Goal: Transaction & Acquisition: Purchase product/service

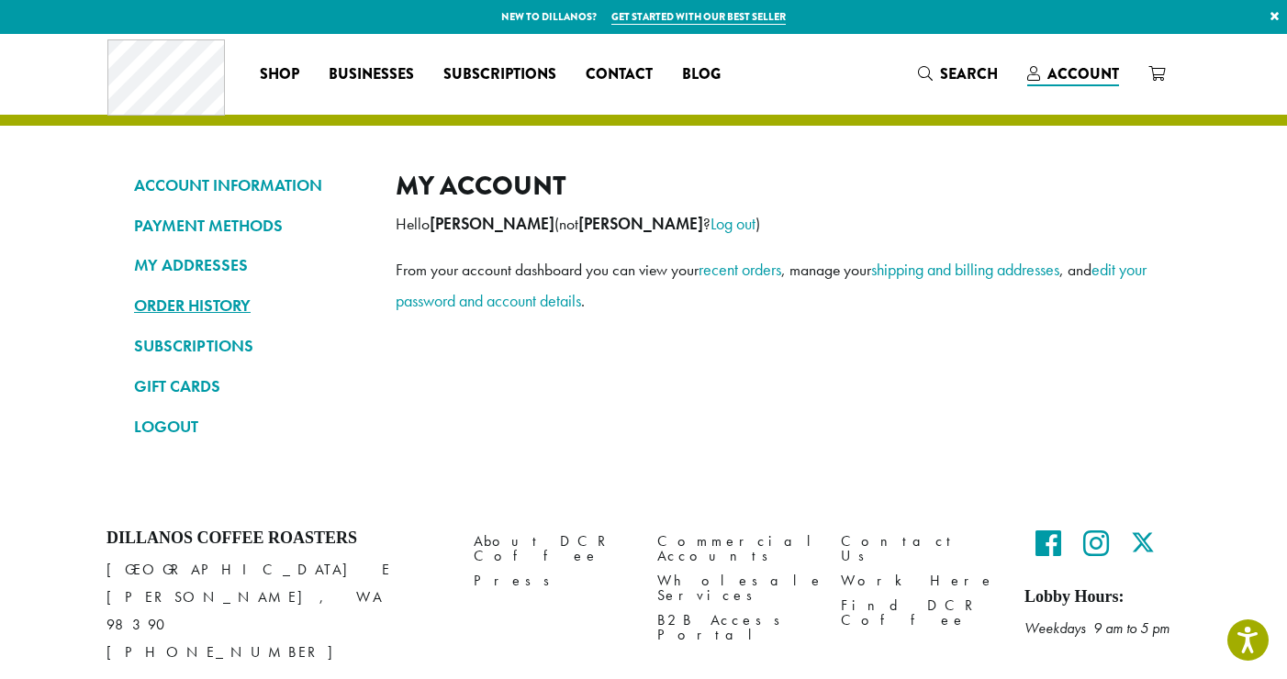
click at [243, 292] on link "ORDER HISTORY" at bounding box center [251, 305] width 234 height 31
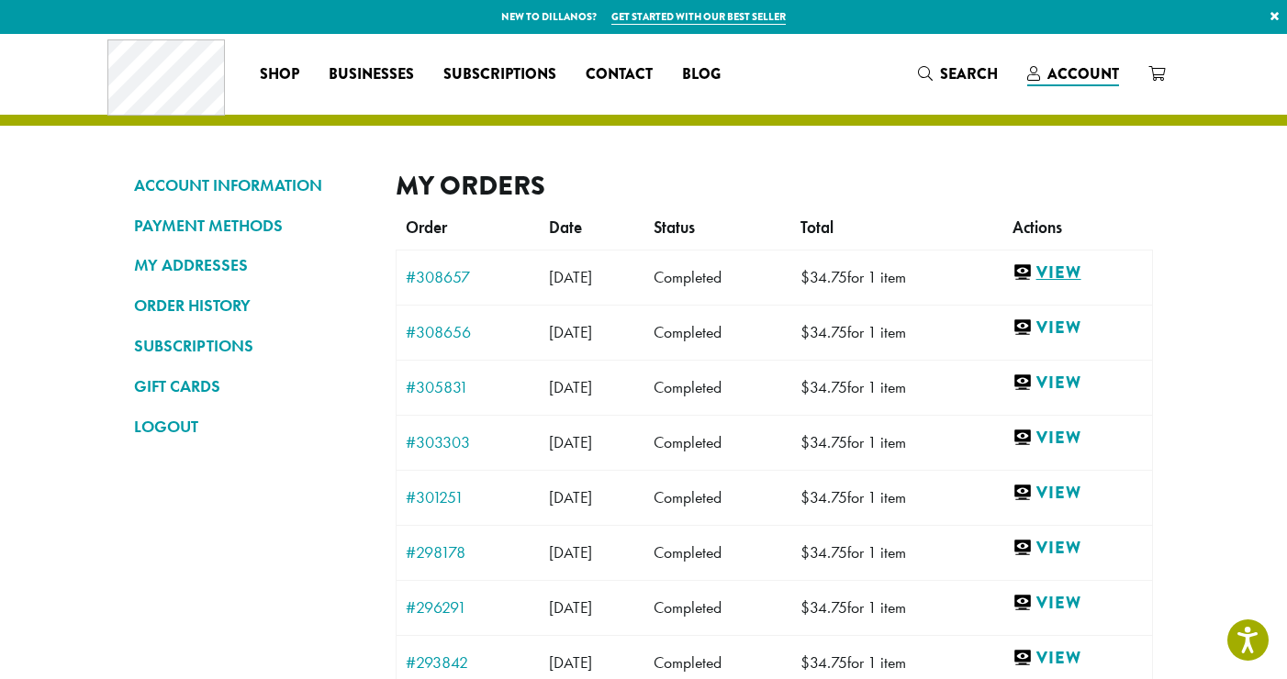
click at [1071, 270] on link "View" at bounding box center [1077, 273] width 130 height 23
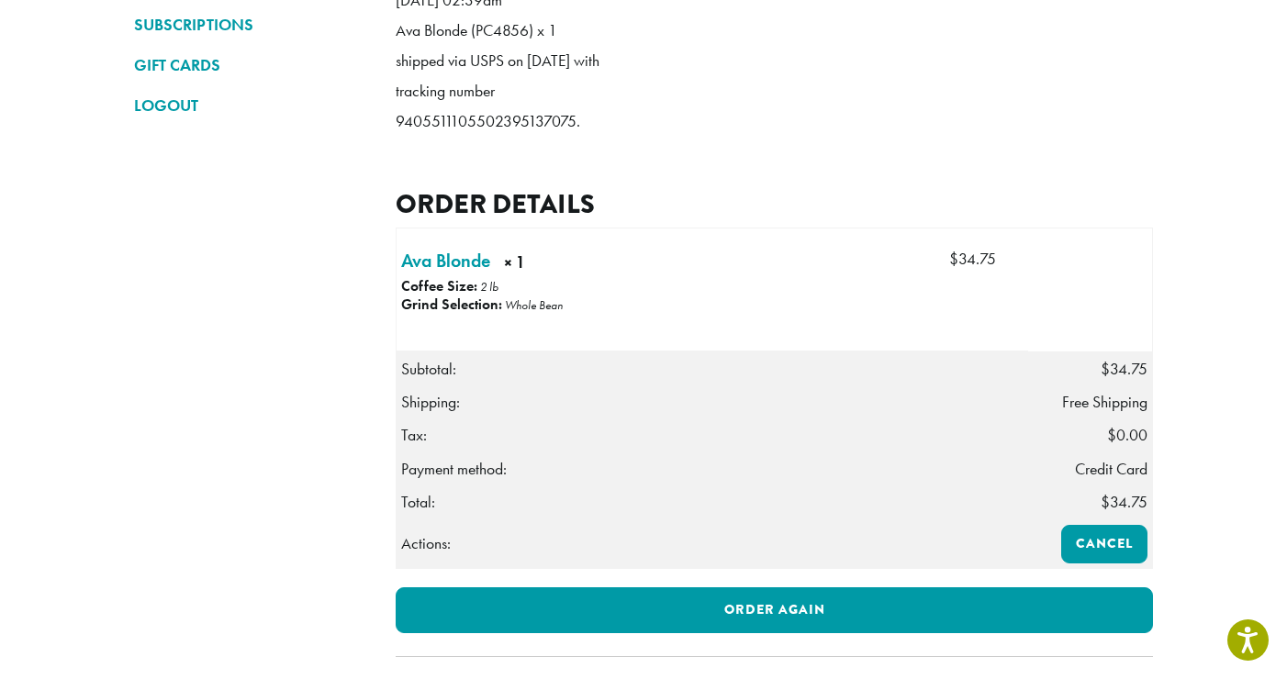
scroll to position [327, 0]
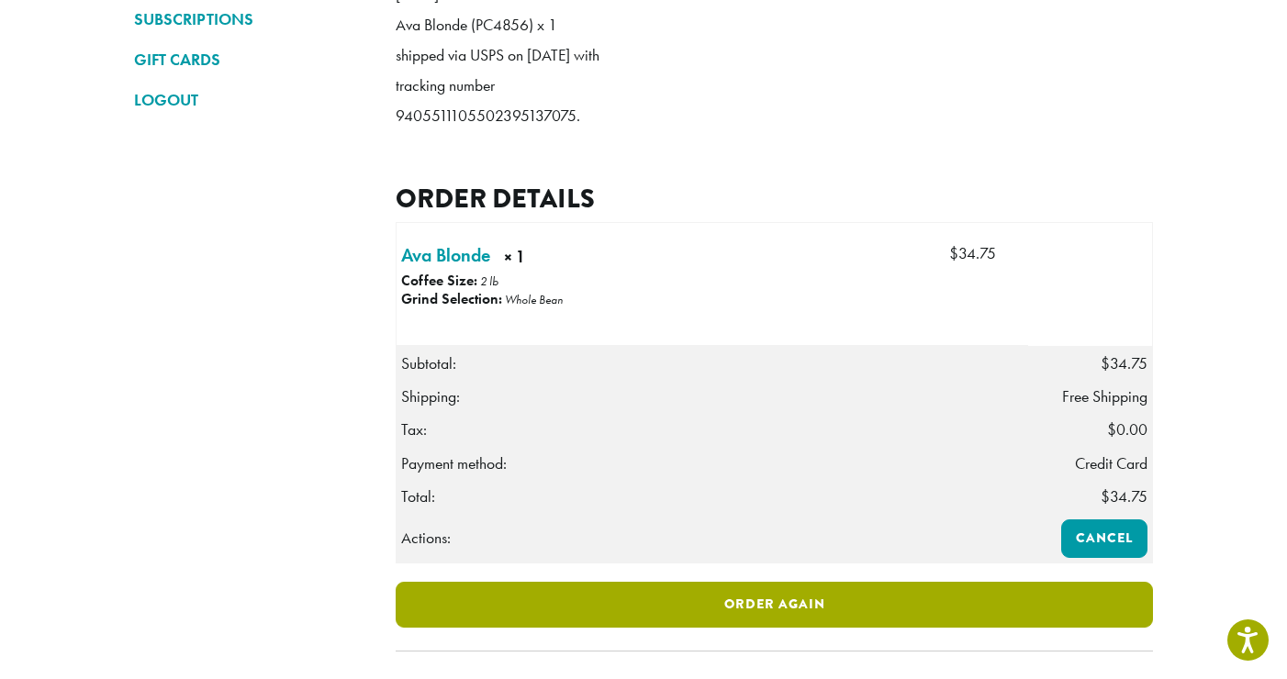
click at [876, 628] on link "Order again" at bounding box center [773, 605] width 757 height 46
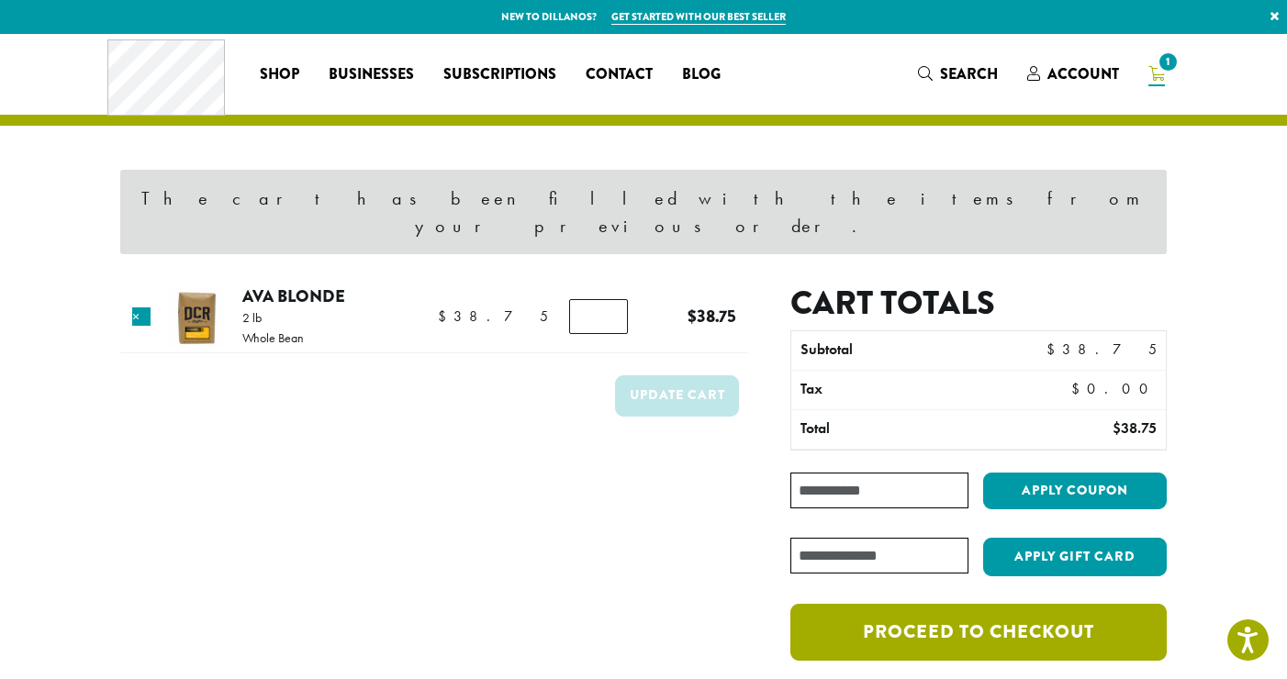
click at [908, 604] on link "Proceed to checkout" at bounding box center [978, 632] width 376 height 57
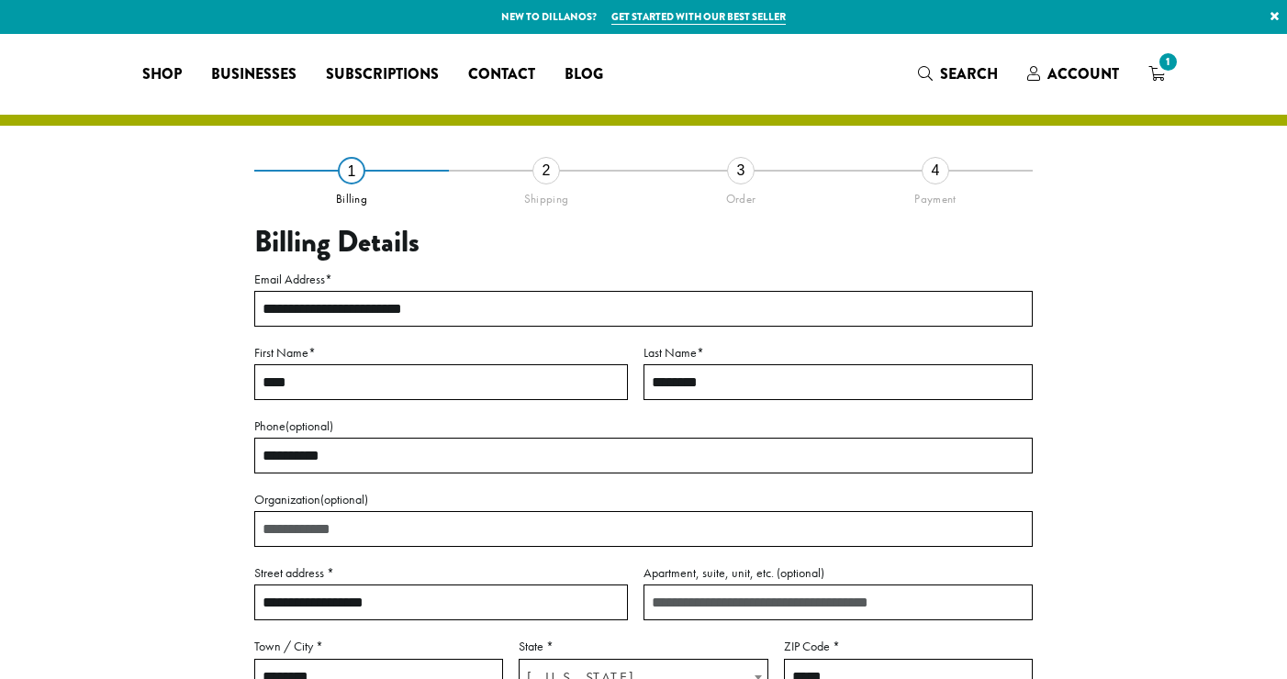
select select "**"
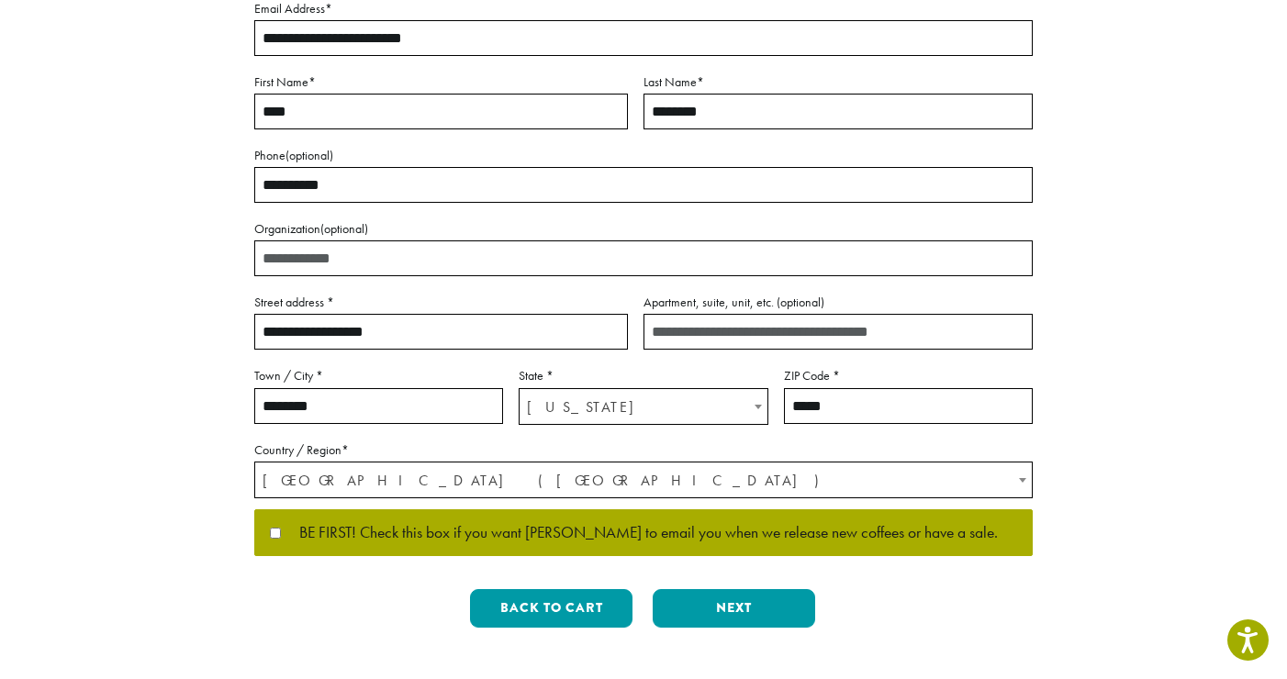
scroll to position [307, 0]
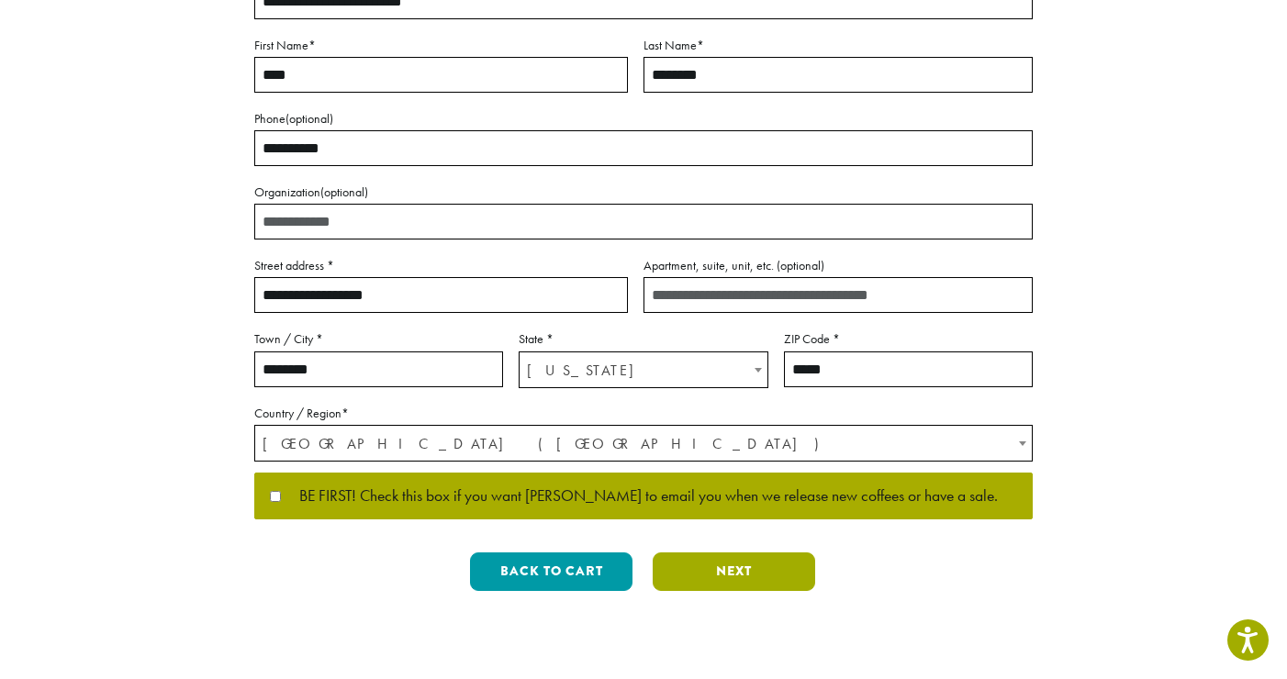
click at [680, 586] on button "Next" at bounding box center [733, 571] width 162 height 39
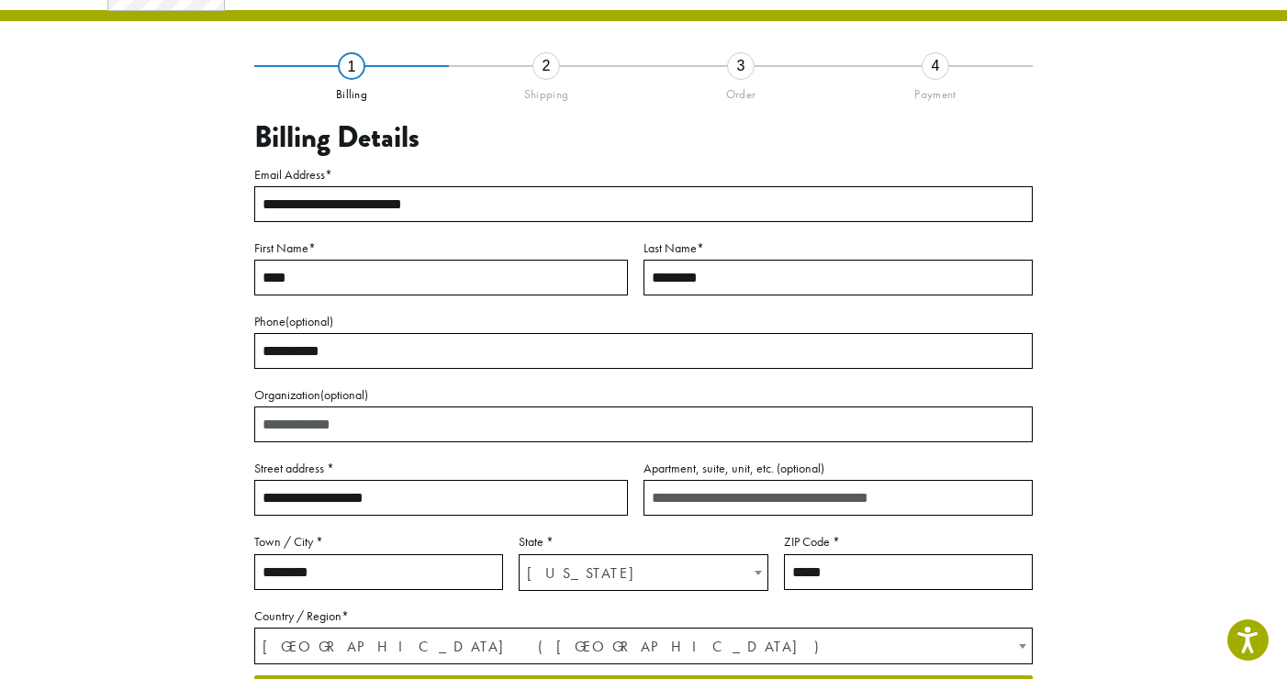
scroll to position [94, 0]
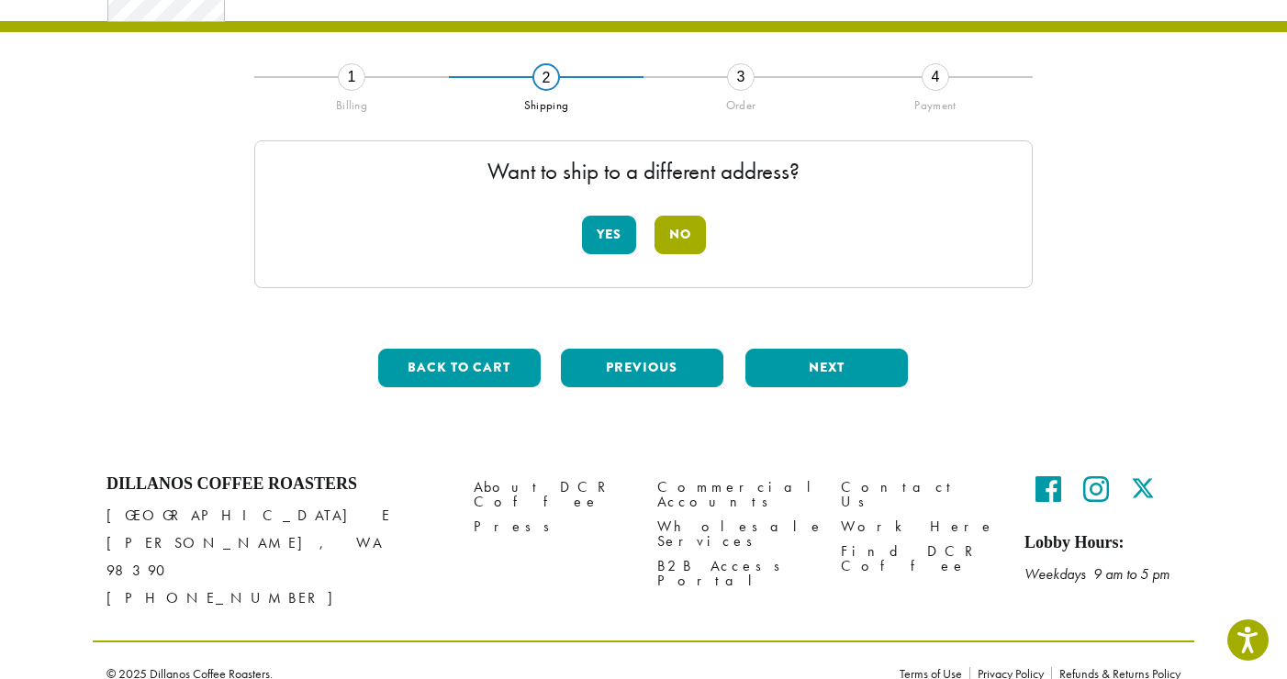
click at [687, 239] on button "No" at bounding box center [679, 235] width 51 height 39
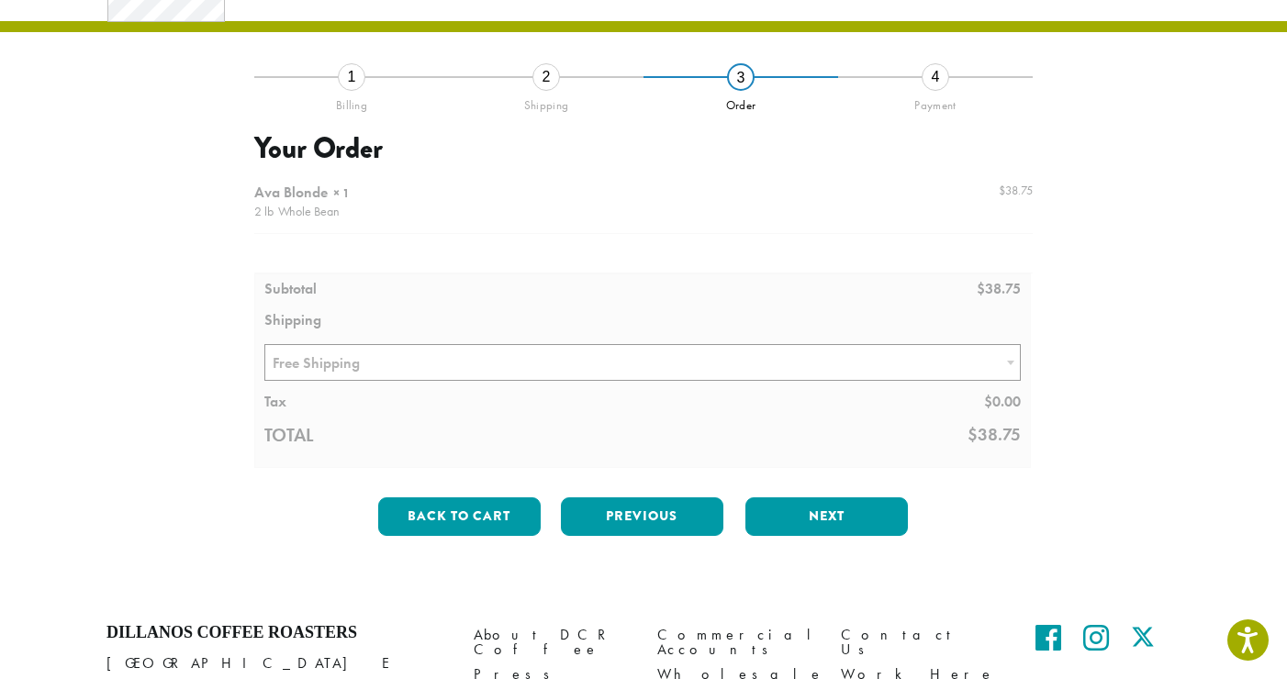
click at [619, 351] on div at bounding box center [643, 321] width 778 height 294
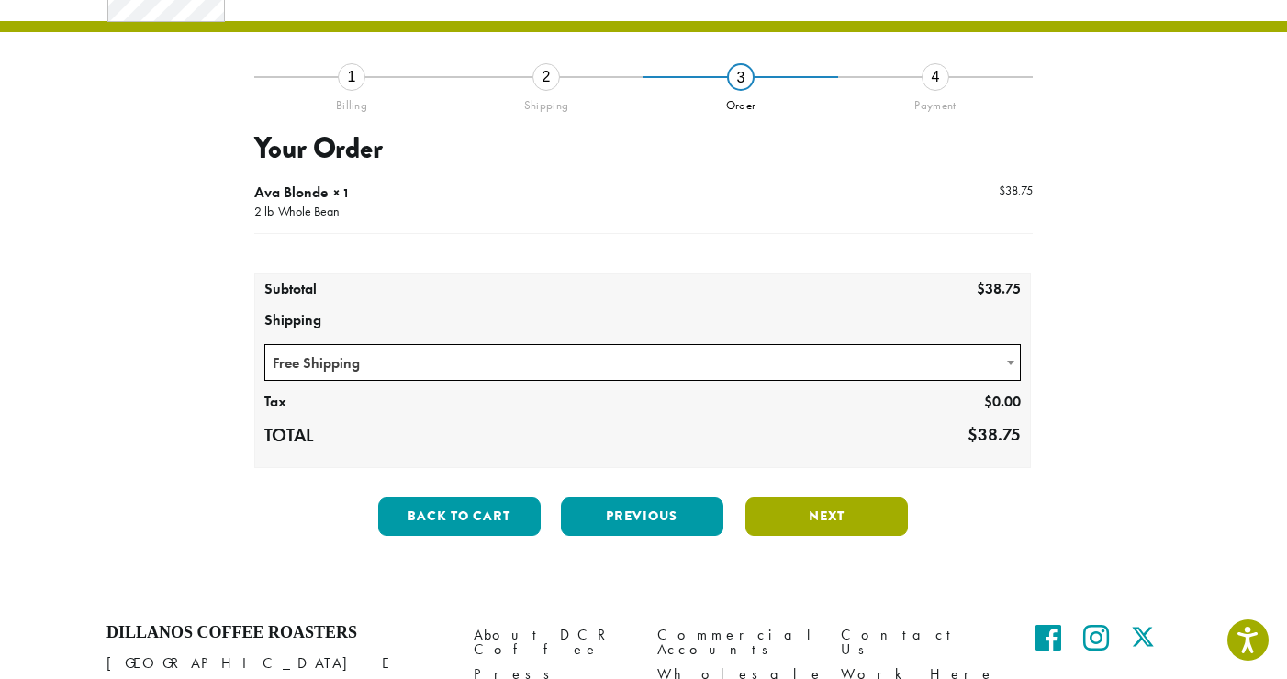
click at [836, 519] on button "Next" at bounding box center [826, 516] width 162 height 39
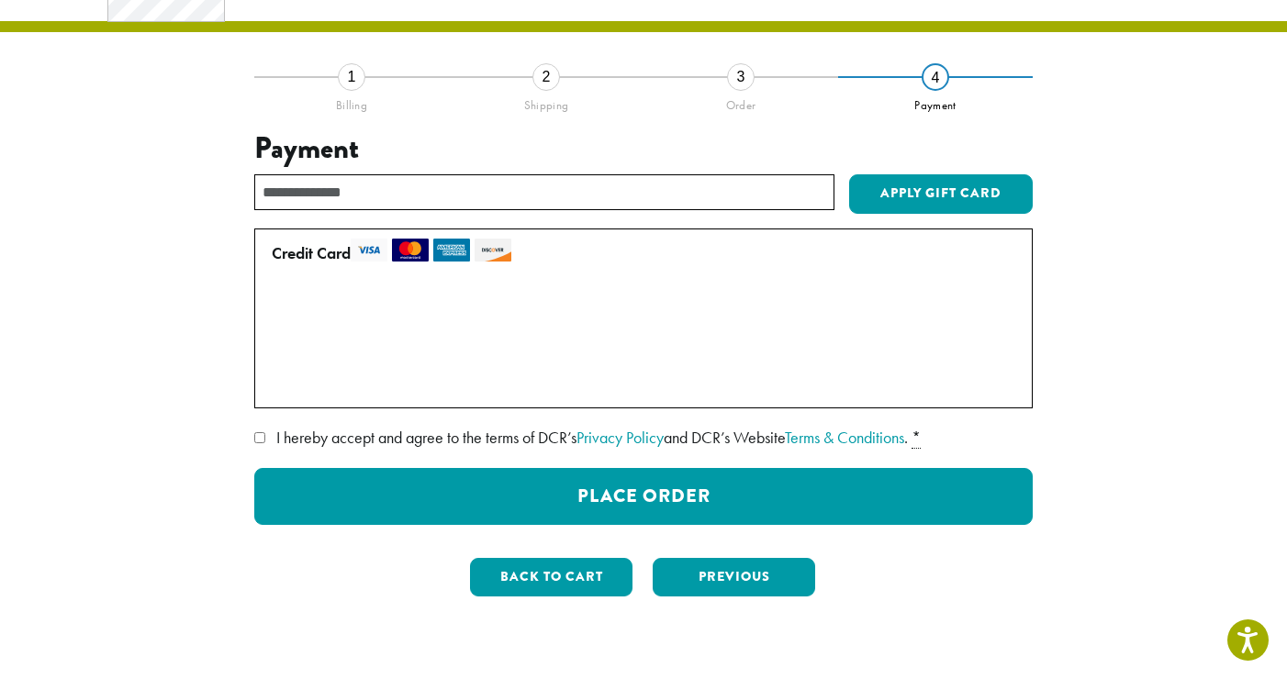
click at [381, 439] on span "I hereby accept and agree to the terms of DCR’s Privacy Policy and DCR’s Websit…" at bounding box center [591, 437] width 631 height 21
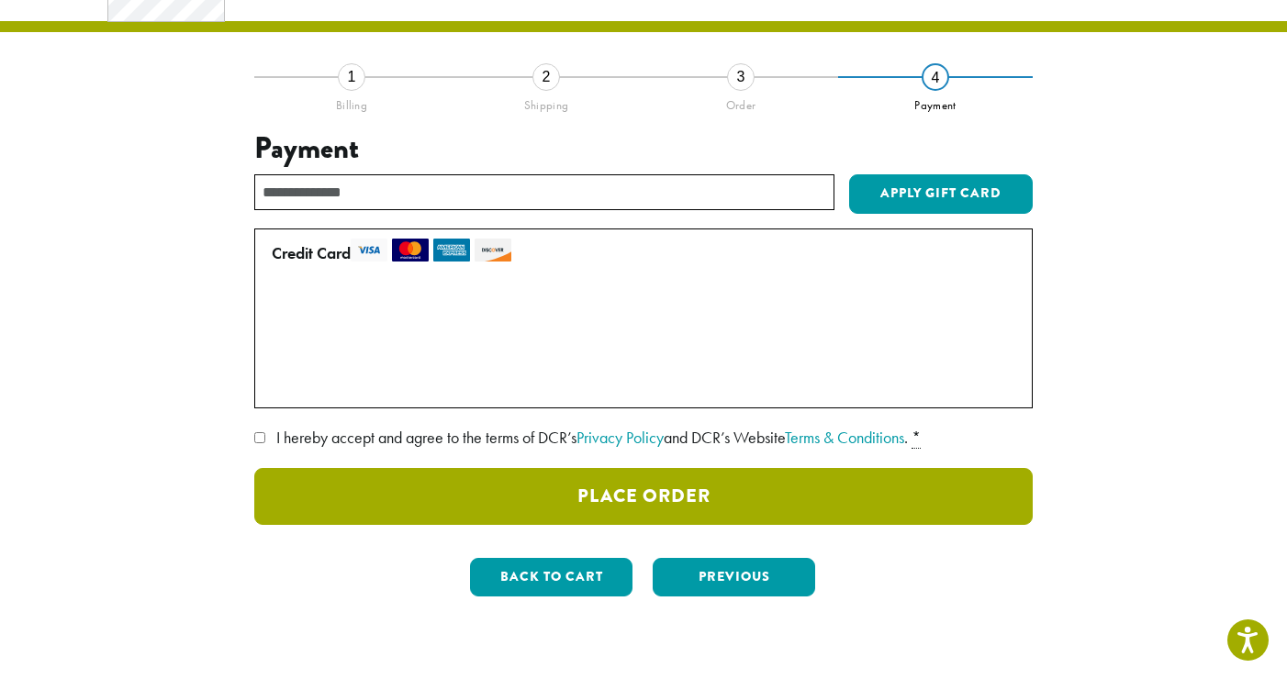
click at [713, 472] on button "Place Order" at bounding box center [643, 496] width 778 height 57
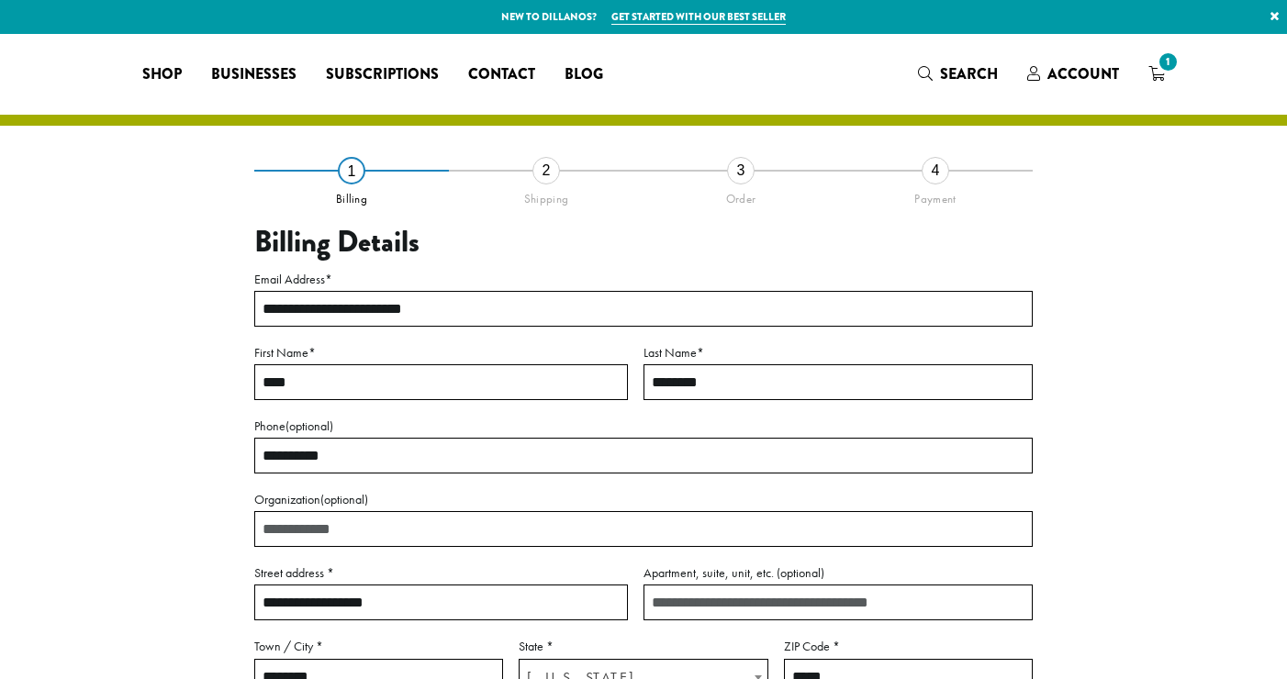
select select "**"
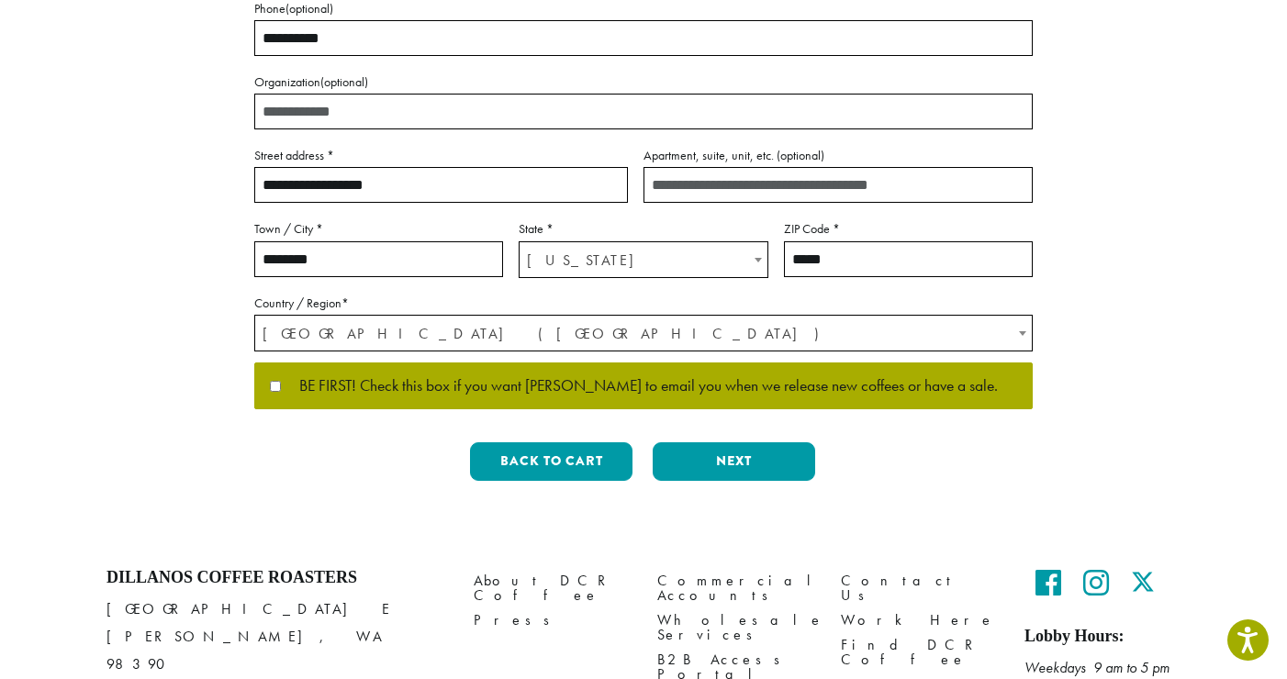
scroll to position [420, 0]
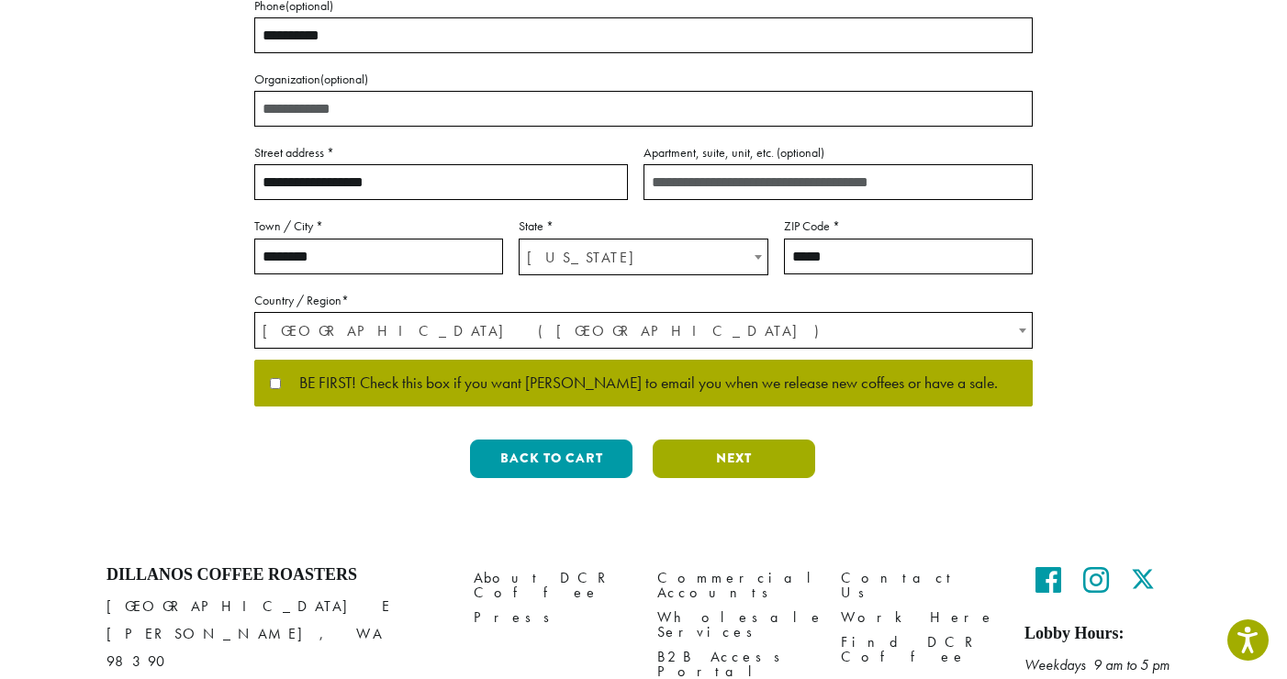
click at [752, 462] on button "Next" at bounding box center [733, 459] width 162 height 39
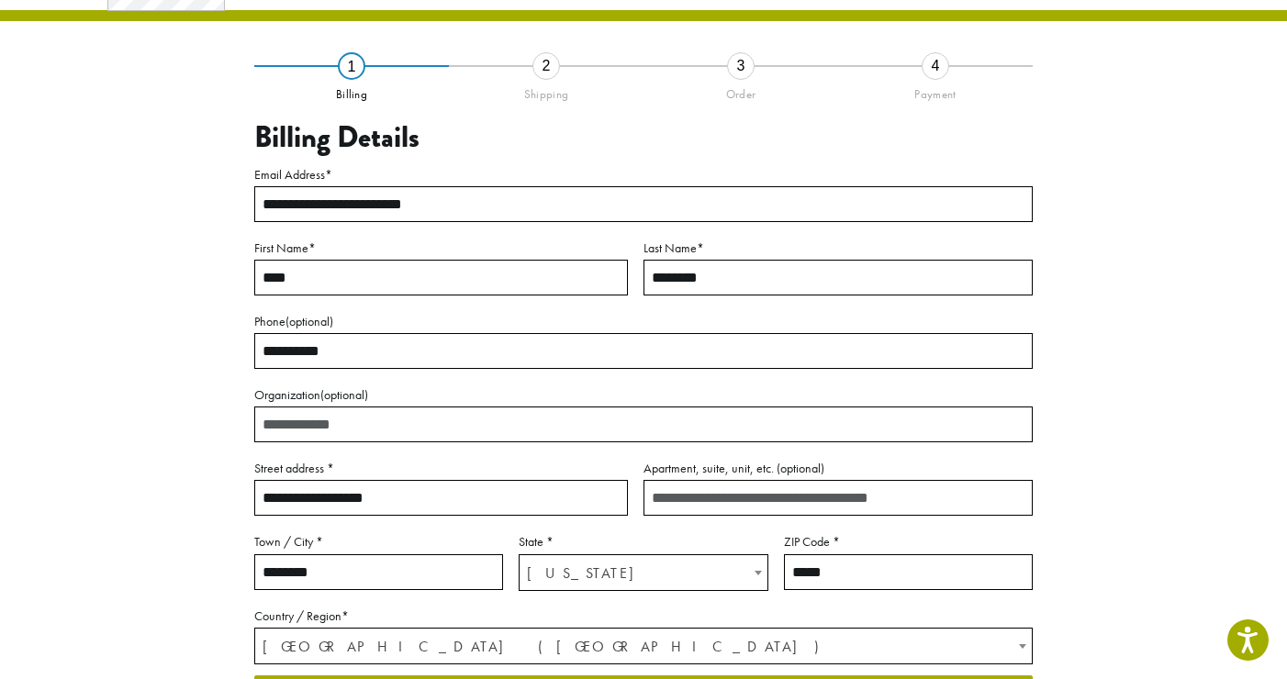
scroll to position [94, 0]
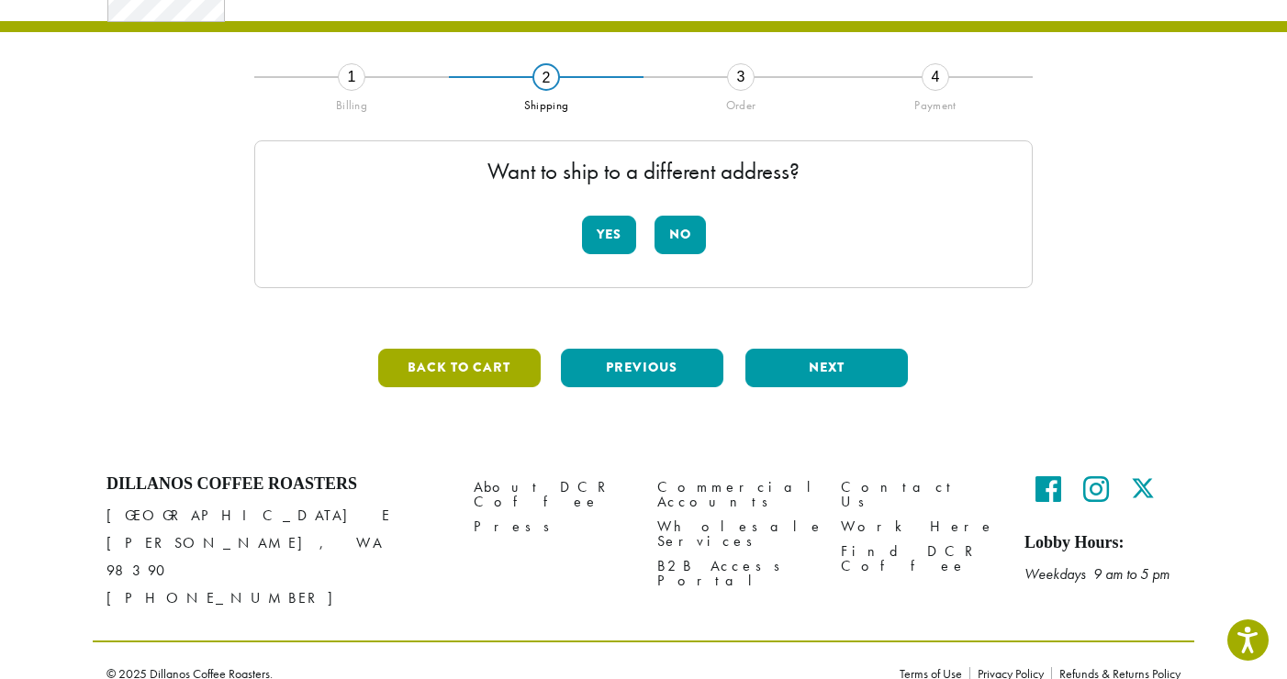
click at [498, 356] on button "Back to cart" at bounding box center [459, 368] width 162 height 39
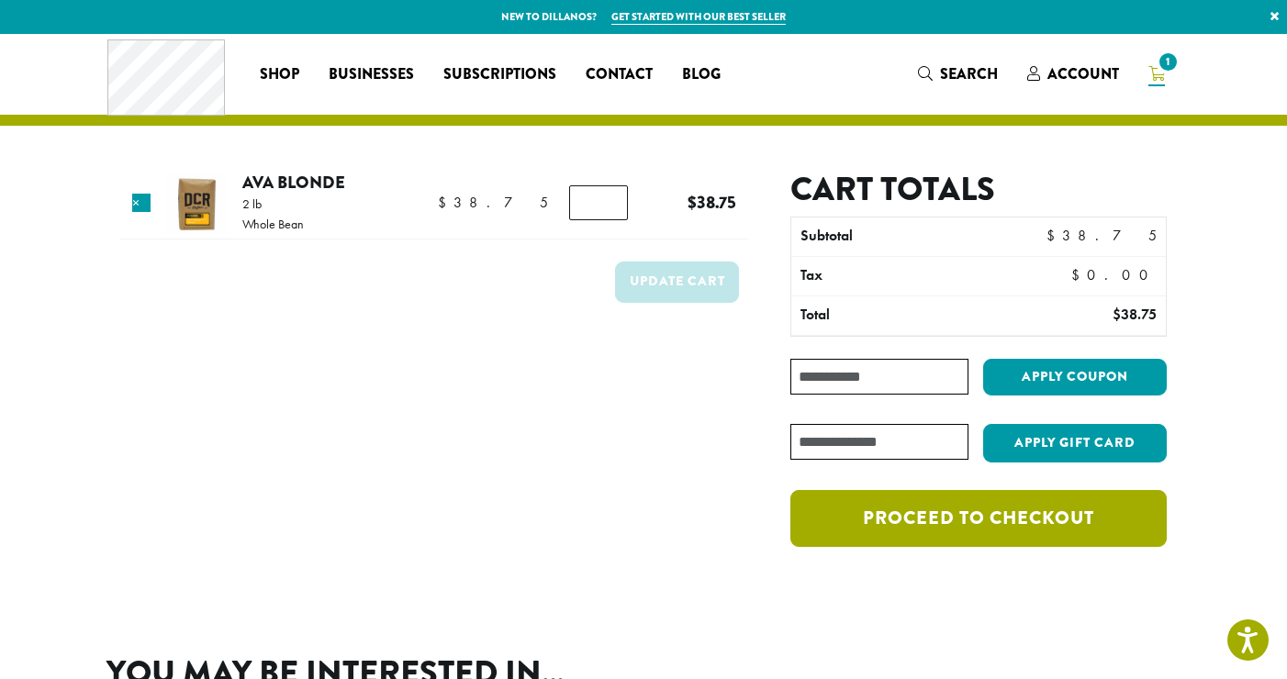
click at [942, 512] on link "Proceed to checkout" at bounding box center [978, 518] width 376 height 57
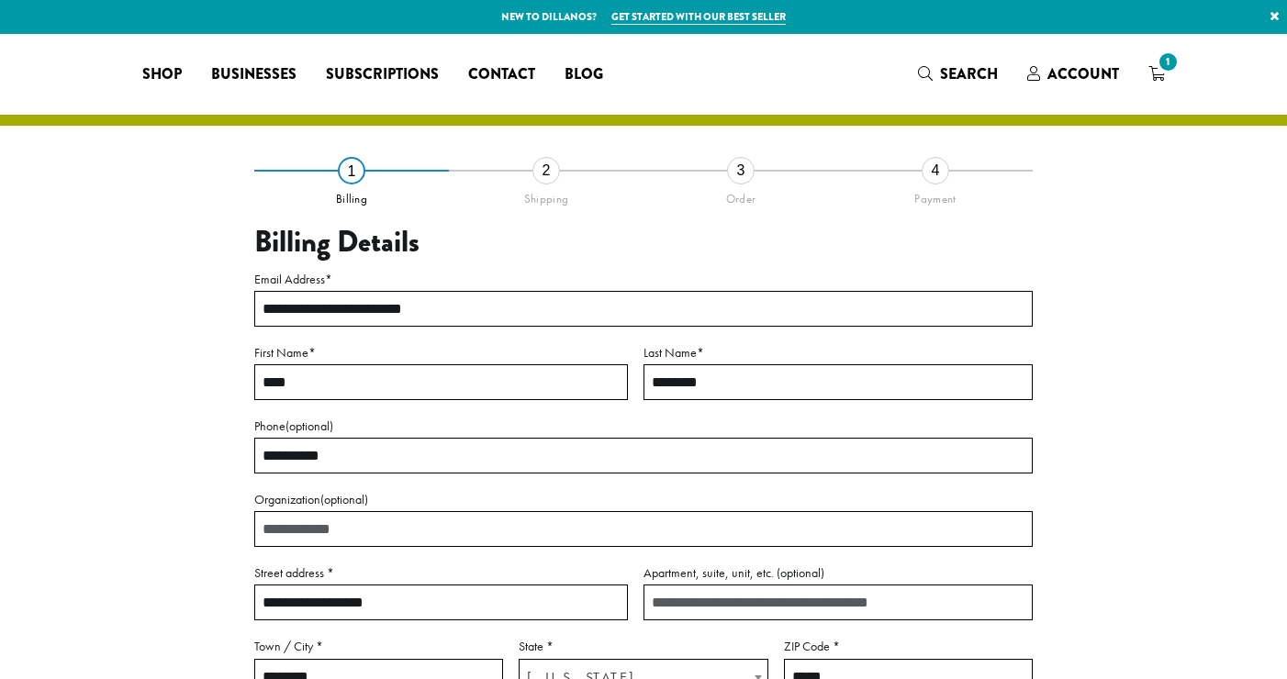
select select "**"
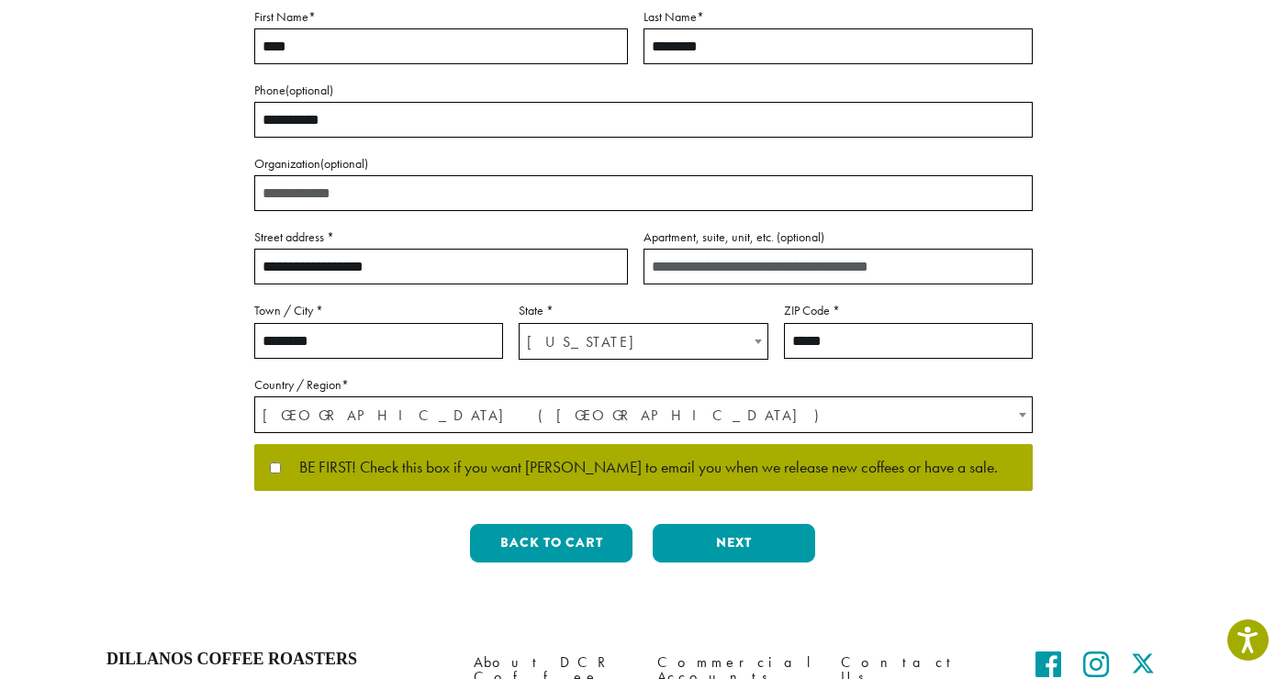
scroll to position [343, 0]
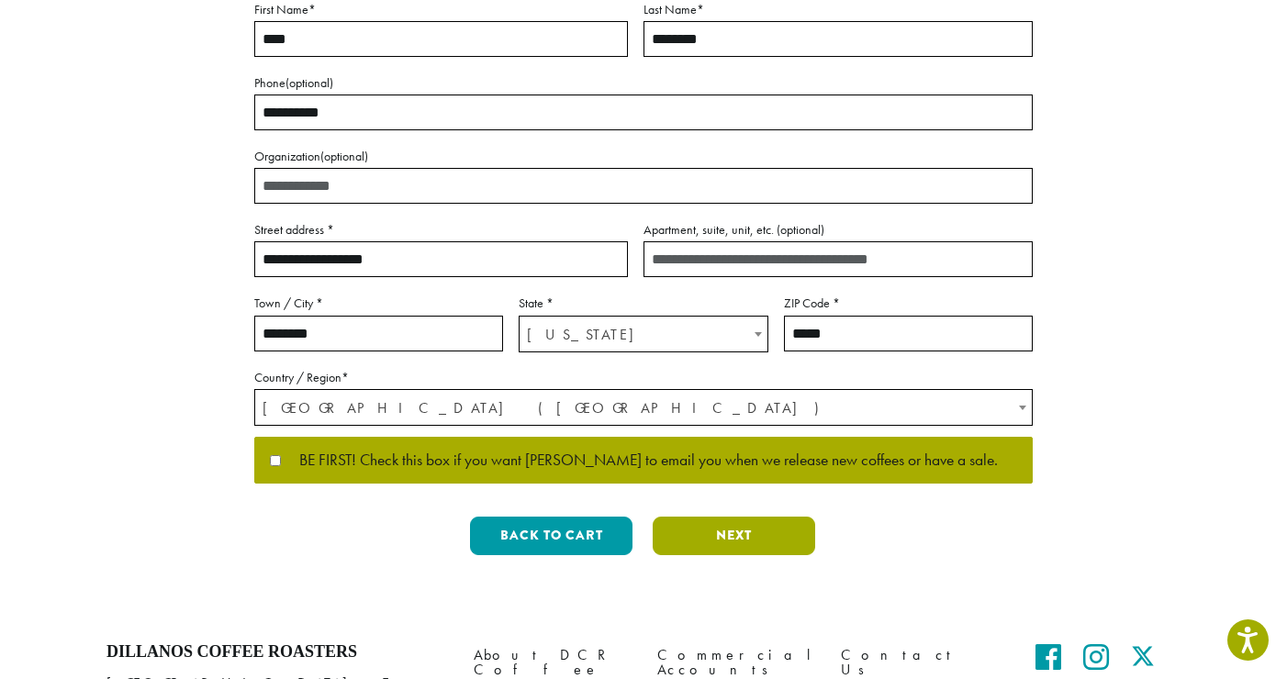
click at [745, 535] on button "Next" at bounding box center [733, 536] width 162 height 39
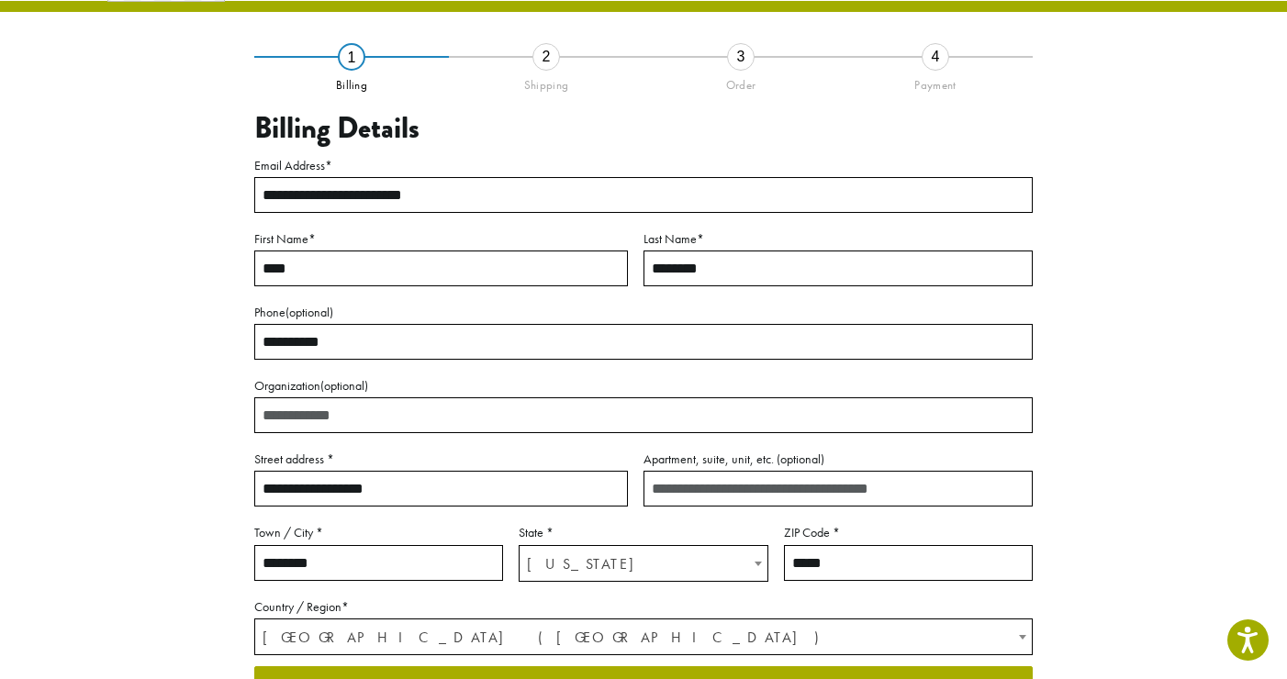
scroll to position [94, 0]
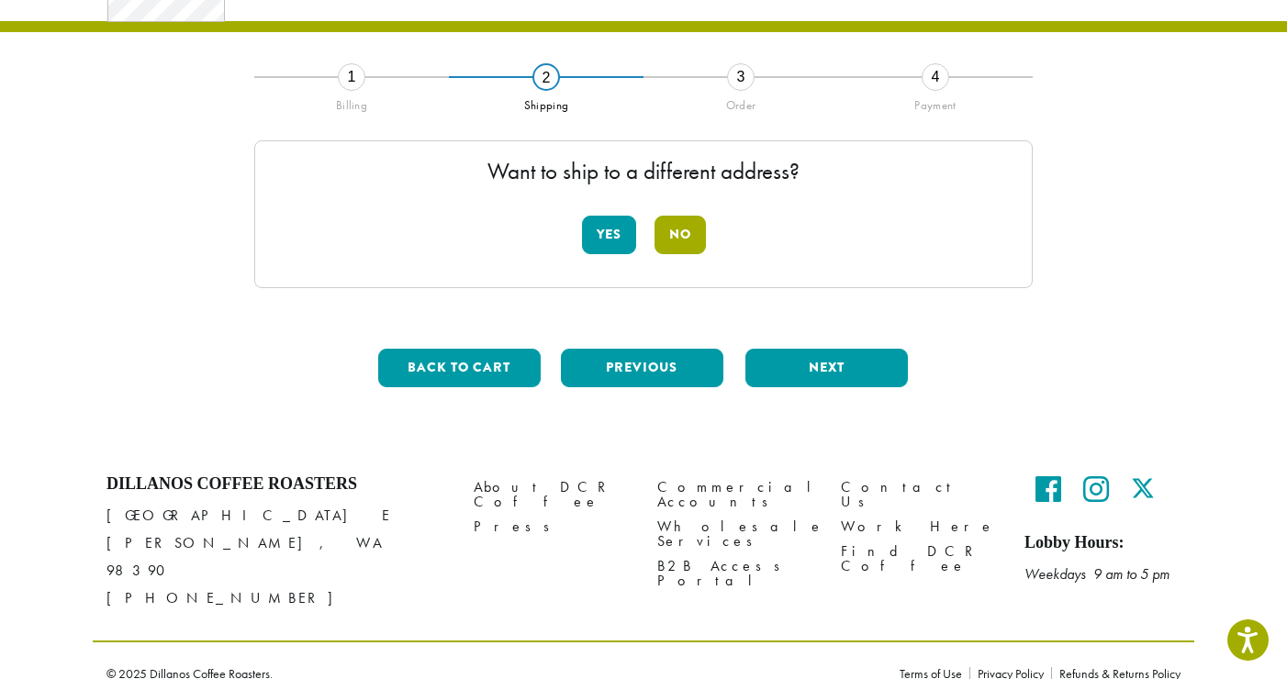
click at [684, 228] on button "No" at bounding box center [679, 235] width 51 height 39
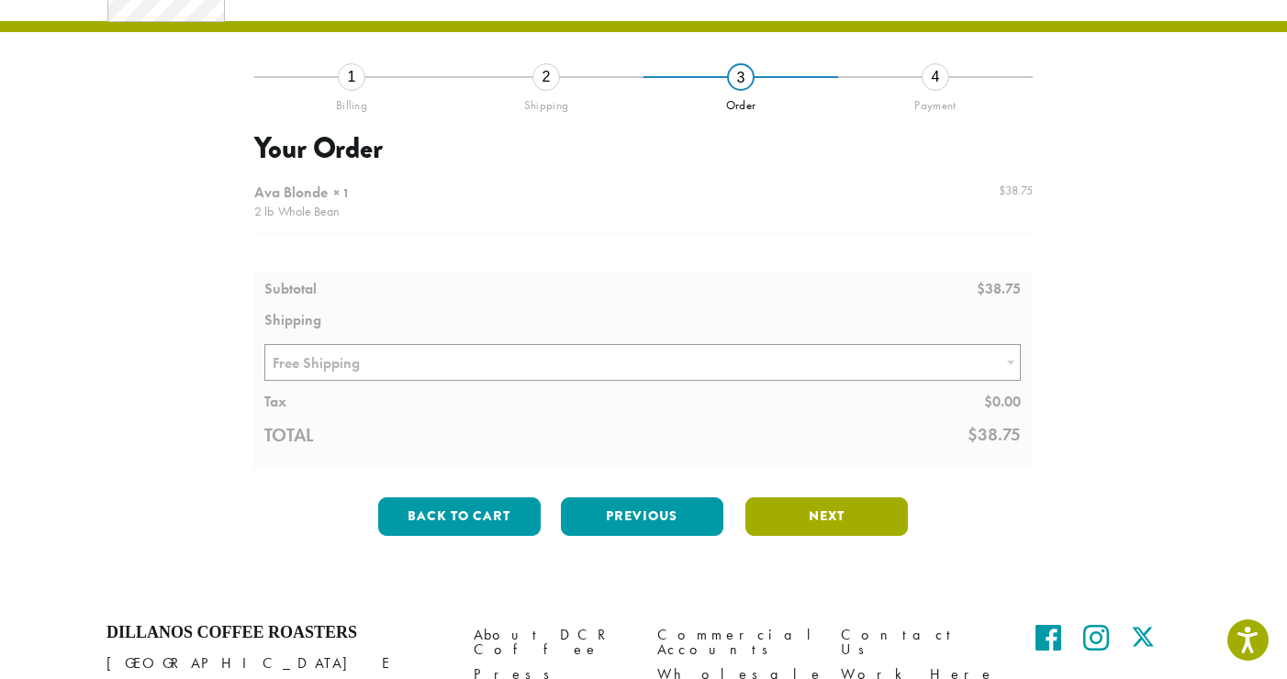
click at [801, 509] on button "Next" at bounding box center [826, 516] width 162 height 39
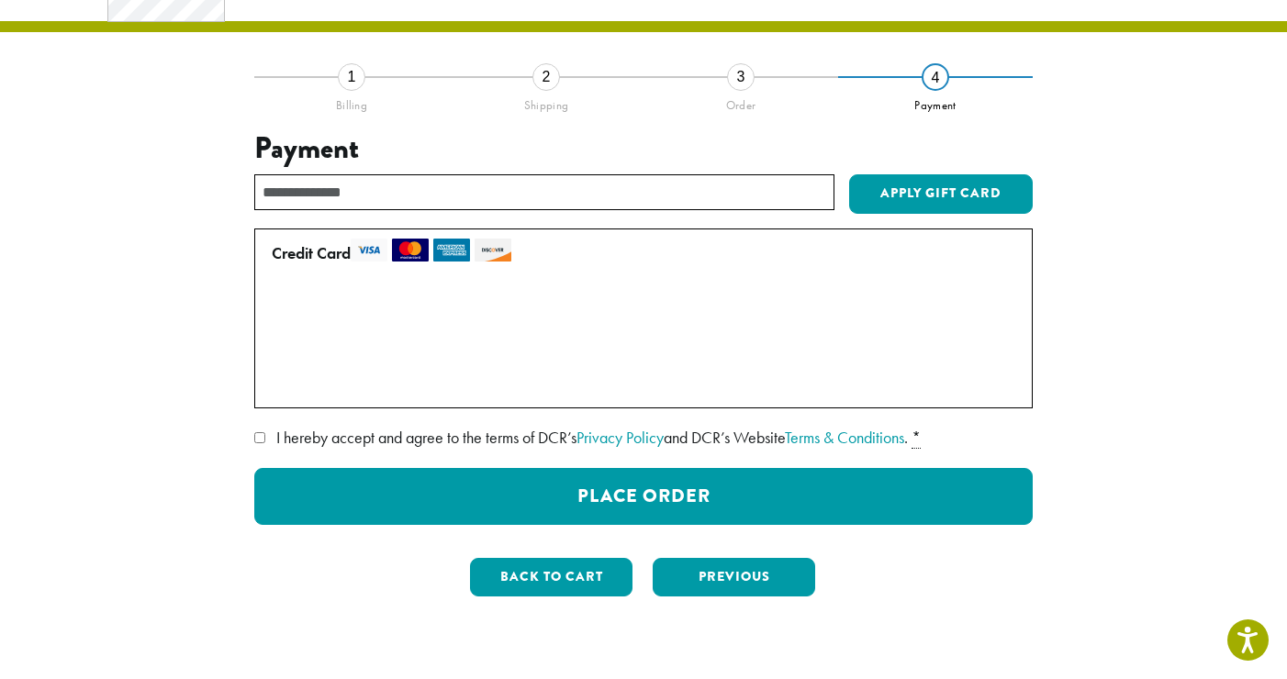
click at [269, 435] on label "I hereby accept and agree to the terms of DCR’s Privacy Policy and DCR’s Websit…" at bounding box center [643, 437] width 778 height 29
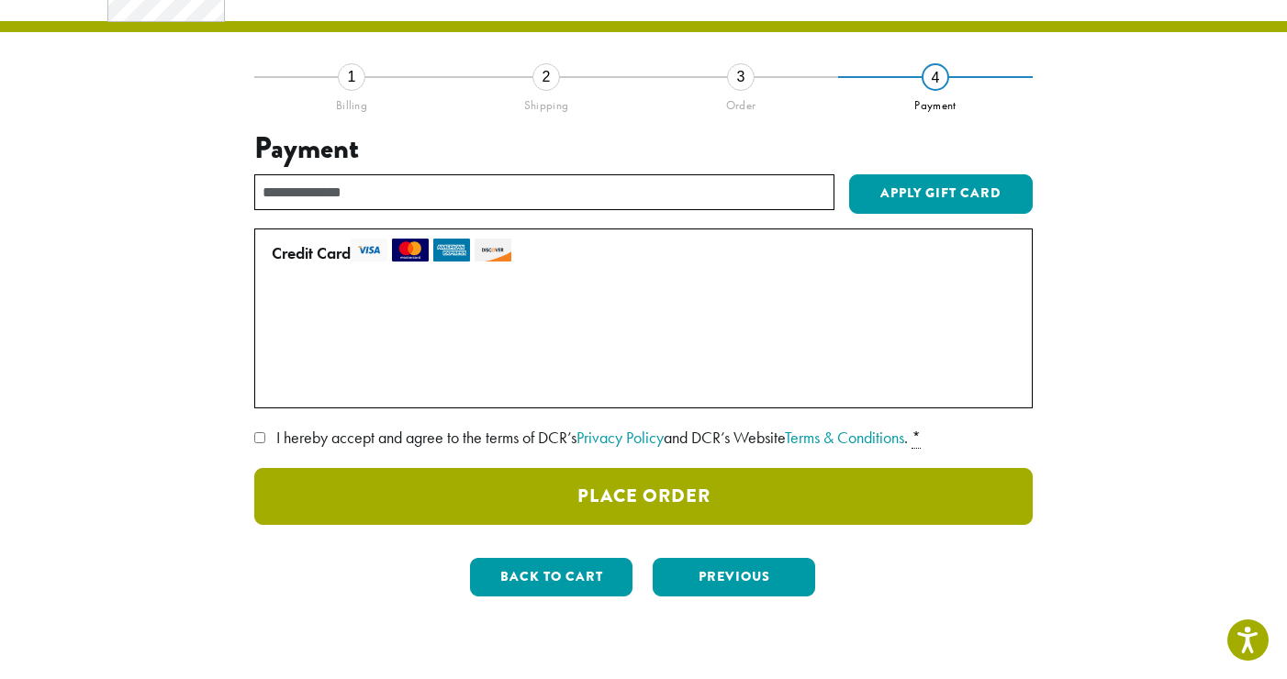
click at [715, 493] on button "Place Order" at bounding box center [643, 496] width 778 height 57
